Goal: Task Accomplishment & Management: Use online tool/utility

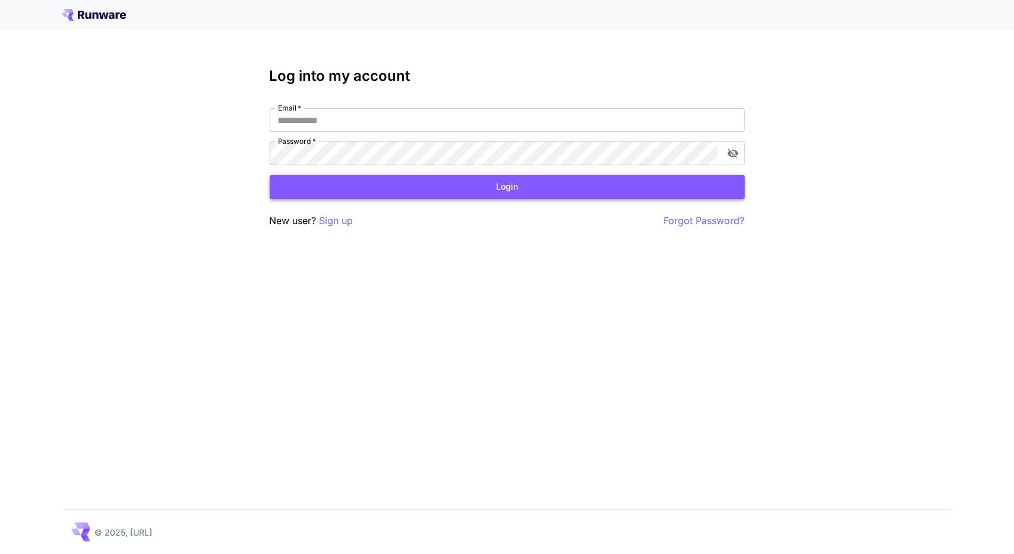
type input "**********"
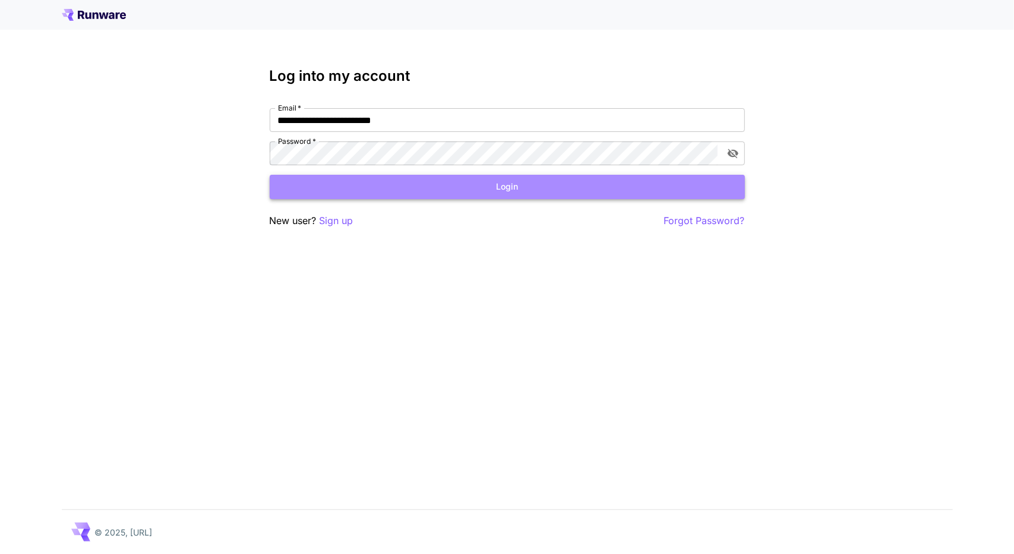
click at [282, 188] on button "Login" at bounding box center [507, 187] width 475 height 24
